Goal: Transaction & Acquisition: Download file/media

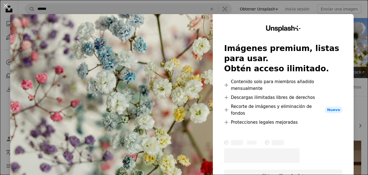
scroll to position [310, 0]
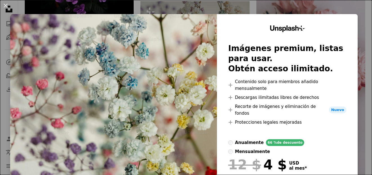
drag, startPoint x: 372, startPoint y: 68, endPoint x: 372, endPoint y: 94, distance: 26.5
click at [304, 5] on div "An X shape Unsplash+ Imágenes premium, listas para usar. Obtén acceso ilimitado…" at bounding box center [186, 87] width 372 height 175
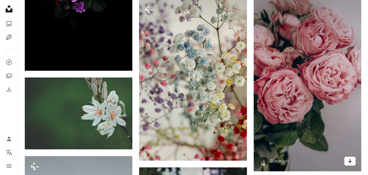
click at [349, 161] on icon "Descargar" at bounding box center [350, 161] width 4 height 4
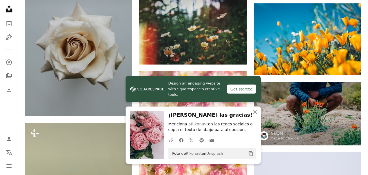
scroll to position [509, 0]
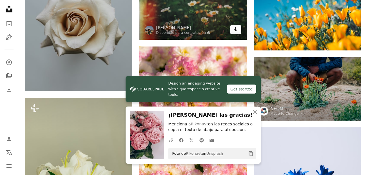
click at [234, 28] on icon "Arrow pointing down" at bounding box center [235, 29] width 5 height 7
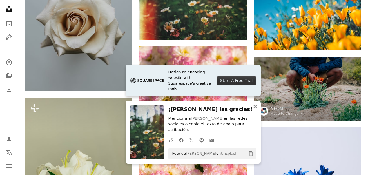
click at [257, 110] on icon "An X shape" at bounding box center [255, 106] width 7 height 7
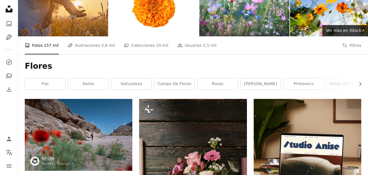
scroll to position [0, 0]
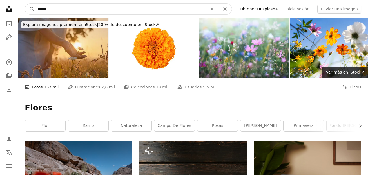
click at [213, 8] on icon "Encuentra imágenes en todo el sitio" at bounding box center [211, 9] width 3 height 3
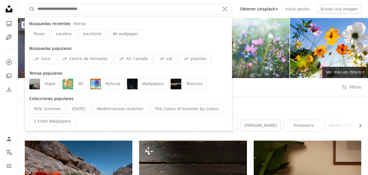
click at [218, 8] on input "Encuentra imágenes en todo el sitio" at bounding box center [127, 9] width 184 height 11
click at [25, 4] on button "A magnifying glass" at bounding box center [30, 9] width 10 height 11
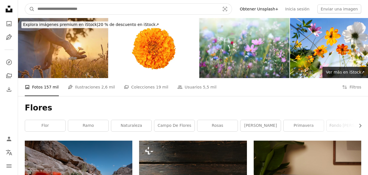
click at [25, 4] on button "A magnifying glass" at bounding box center [30, 9] width 10 height 11
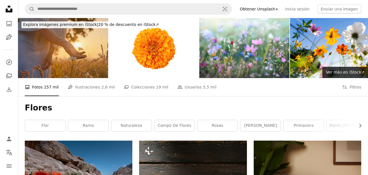
click at [10, 11] on icon at bounding box center [9, 9] width 7 height 7
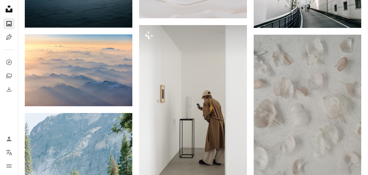
scroll to position [354, 0]
